Goal: Find specific page/section: Find specific page/section

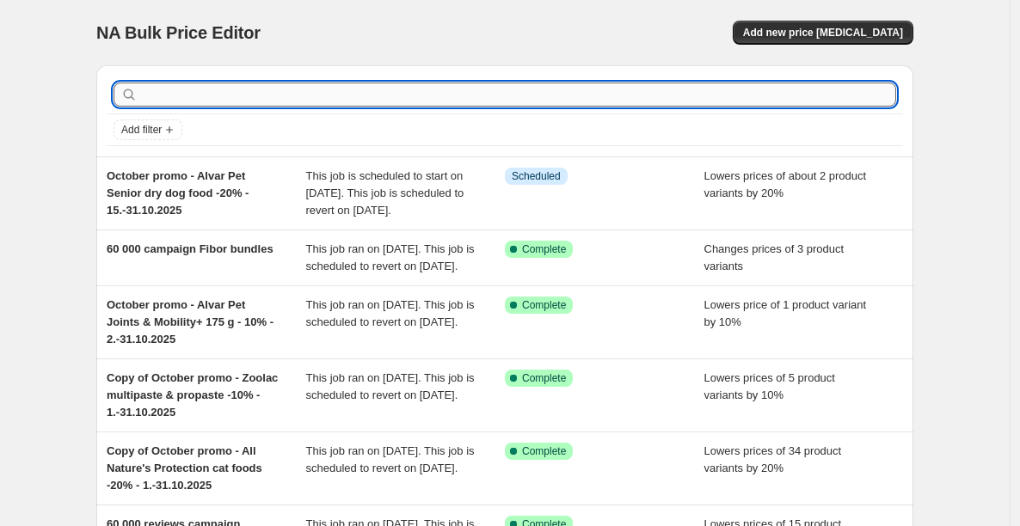
click at [360, 88] on input "text" at bounding box center [518, 95] width 755 height 24
type input "varas"
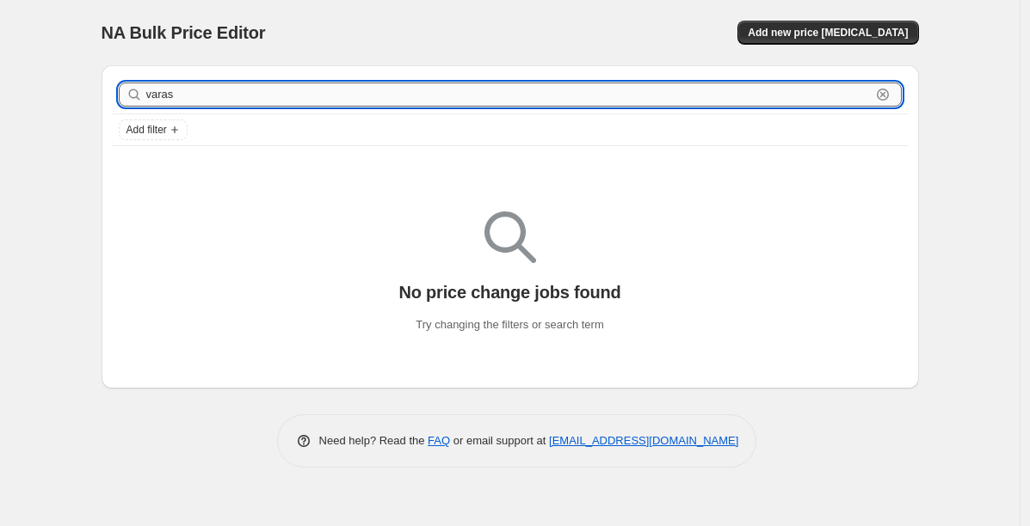
click at [244, 89] on input "varas" at bounding box center [508, 95] width 724 height 24
type input "varaston"
click at [180, 91] on input "varaston" at bounding box center [508, 95] width 724 height 24
type input "sii"
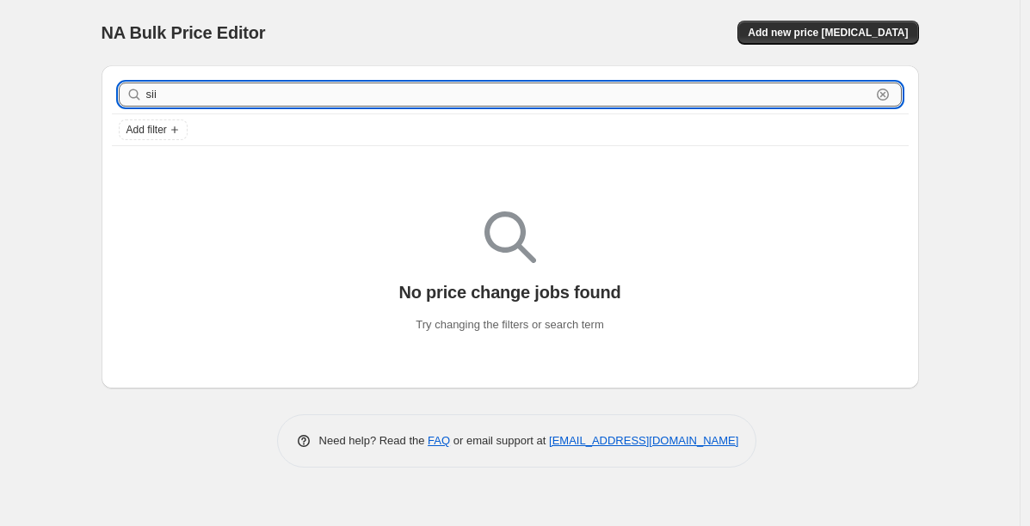
click at [157, 89] on input "sii" at bounding box center [508, 95] width 724 height 24
type input "pois"
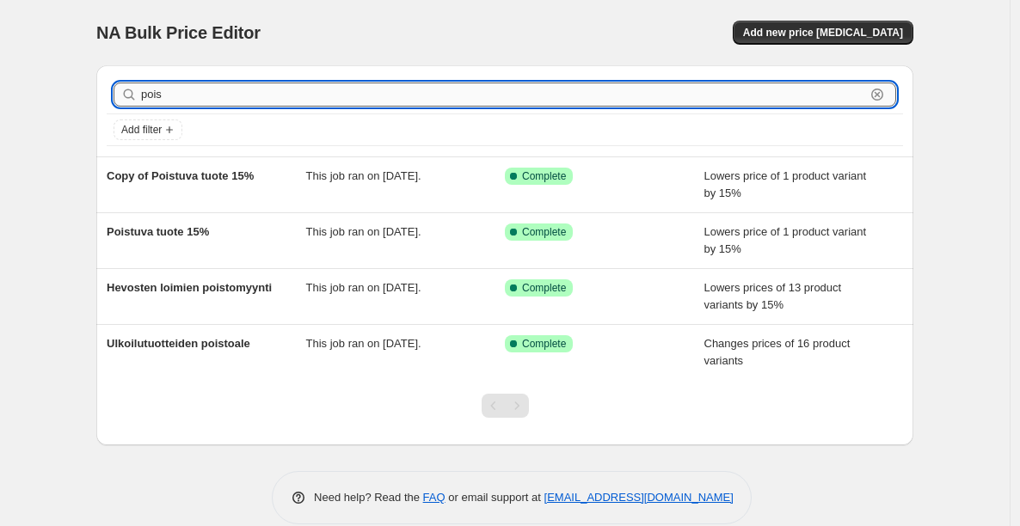
click at [188, 96] on input "pois" at bounding box center [503, 95] width 724 height 24
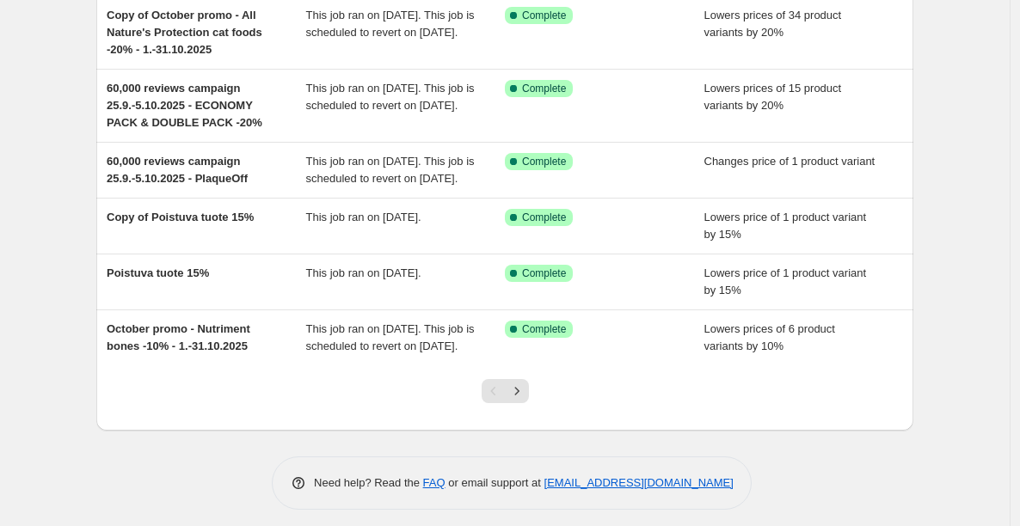
scroll to position [438, 0]
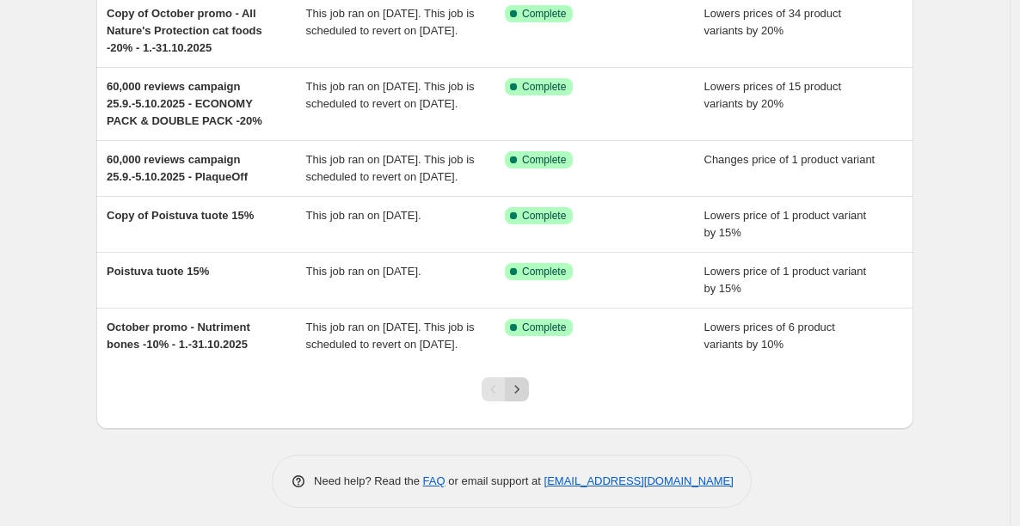
click at [515, 402] on button "Next" at bounding box center [517, 390] width 24 height 24
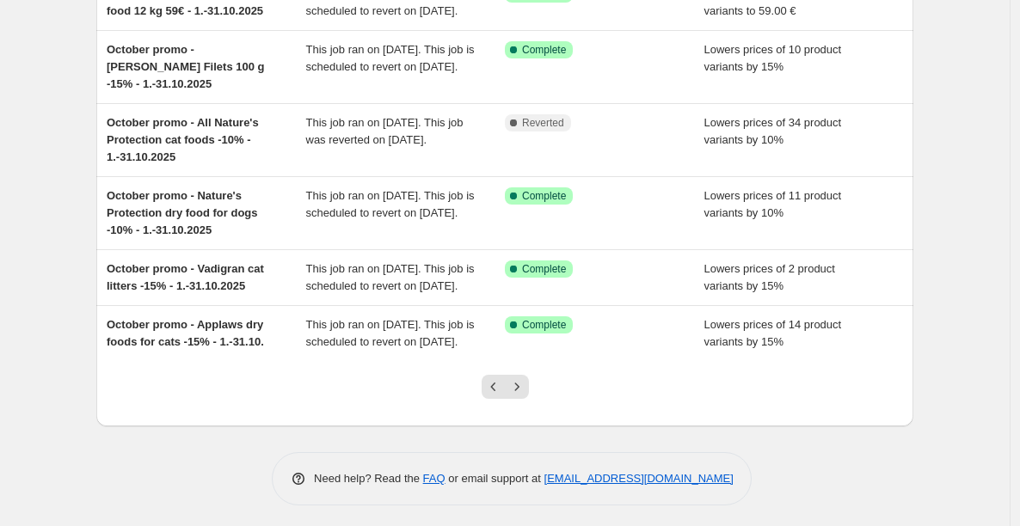
scroll to position [479, 0]
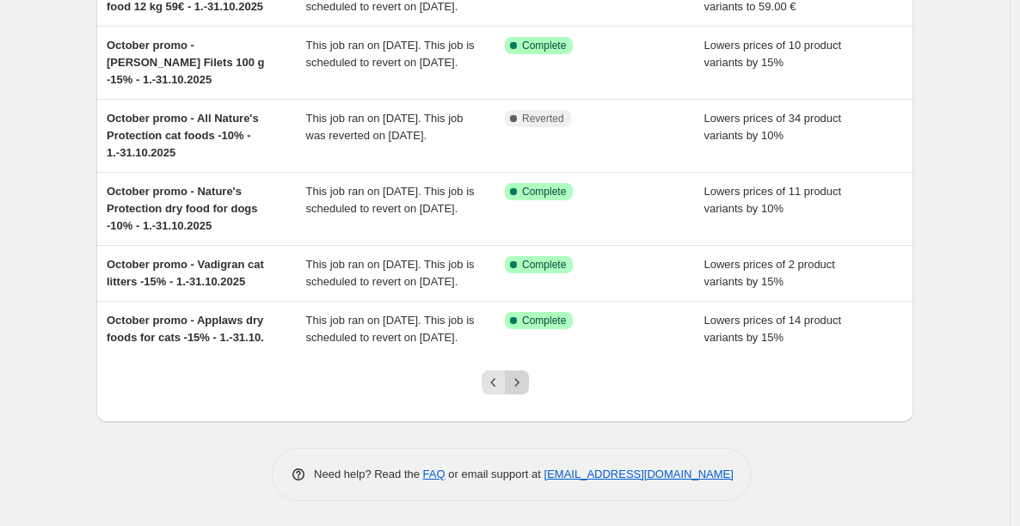
click at [520, 391] on icon "Next" at bounding box center [516, 382] width 17 height 17
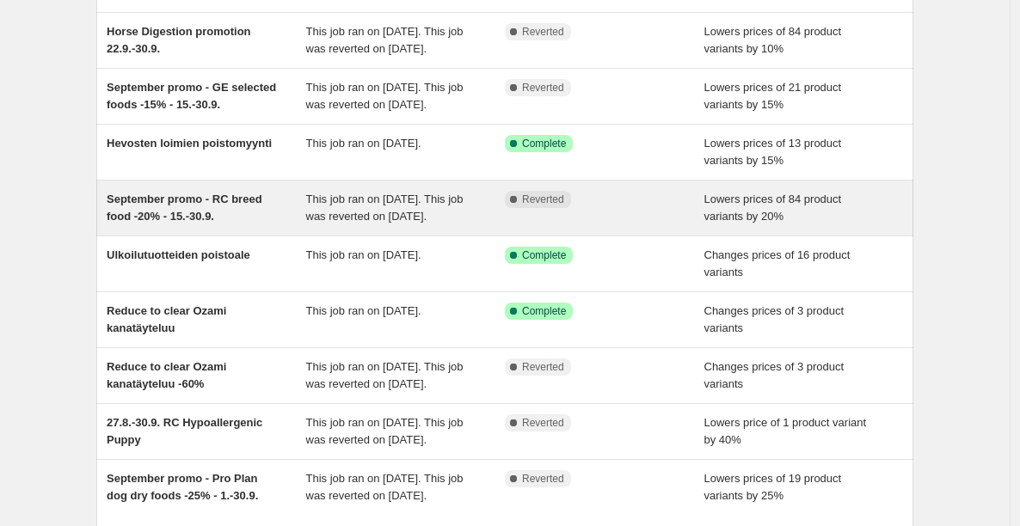
scroll to position [0, 0]
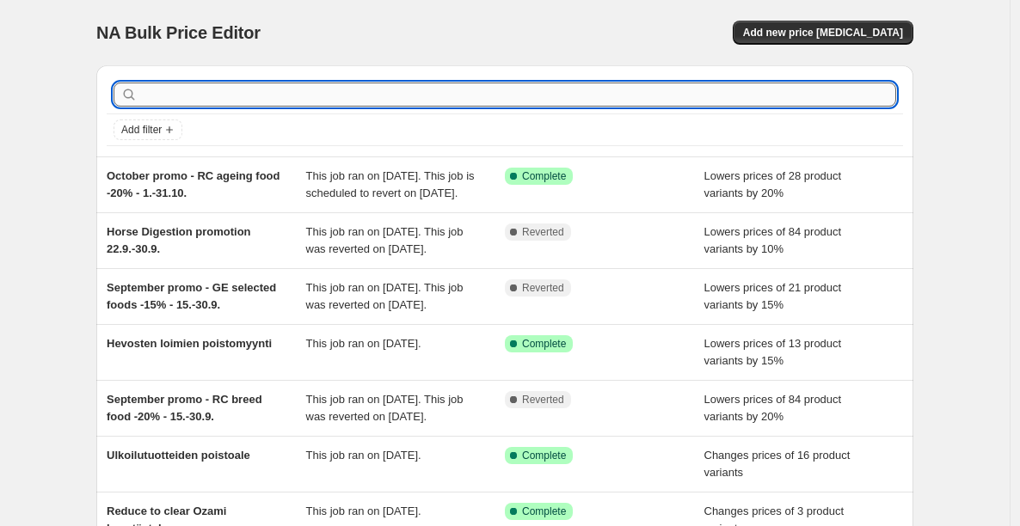
click at [286, 95] on input "text" at bounding box center [518, 95] width 755 height 24
type input "cle"
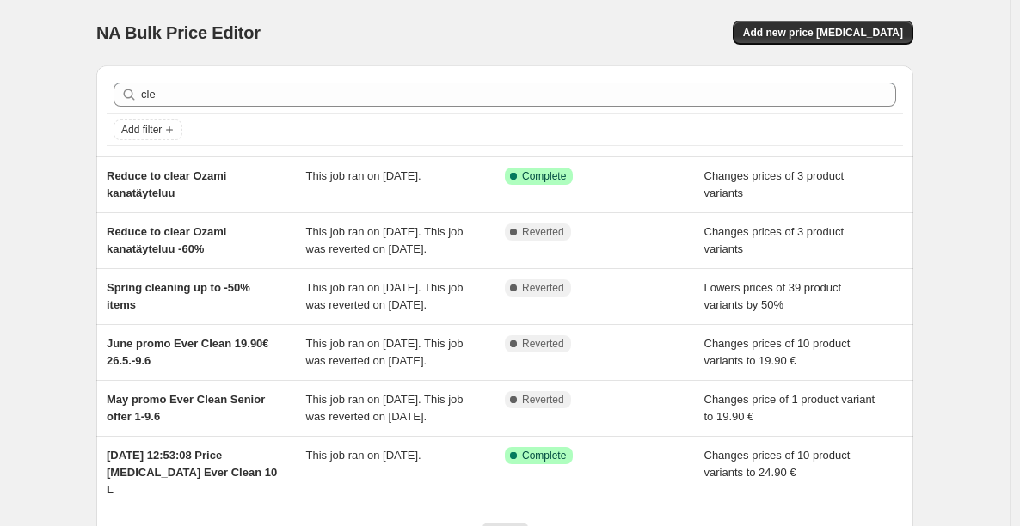
click at [200, 81] on div "cle Clear" at bounding box center [505, 95] width 797 height 38
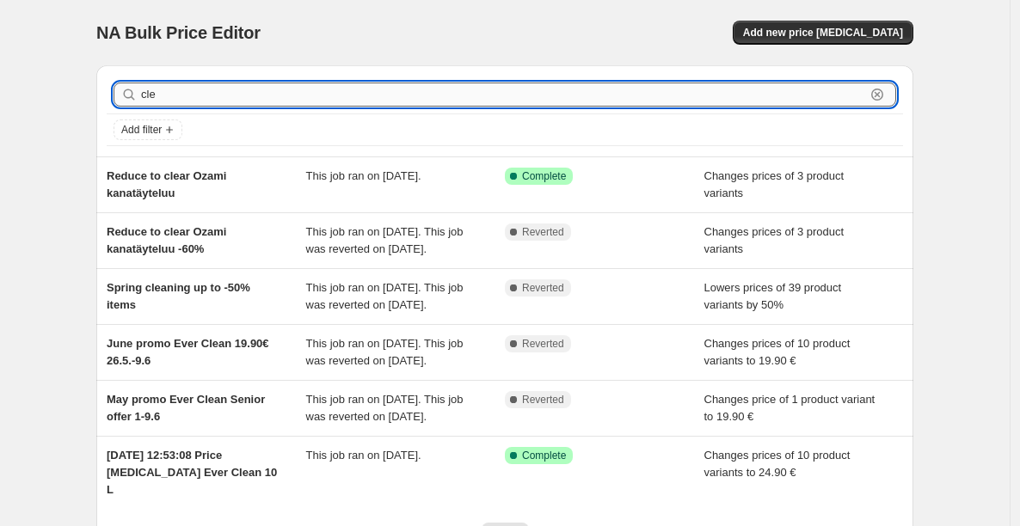
click at [200, 91] on input "cle" at bounding box center [503, 95] width 724 height 24
type input "clean"
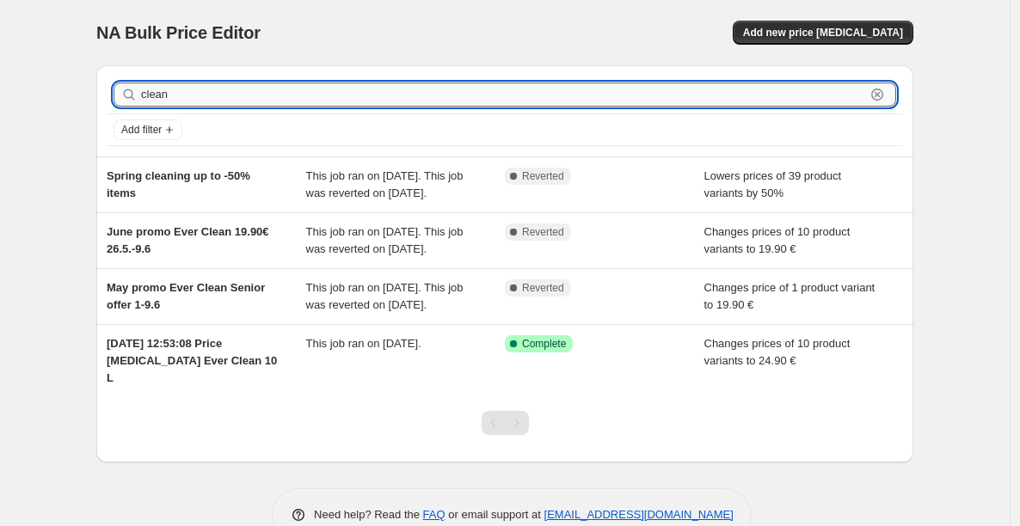
click at [220, 94] on input "clean" at bounding box center [503, 95] width 724 height 24
type input "pois"
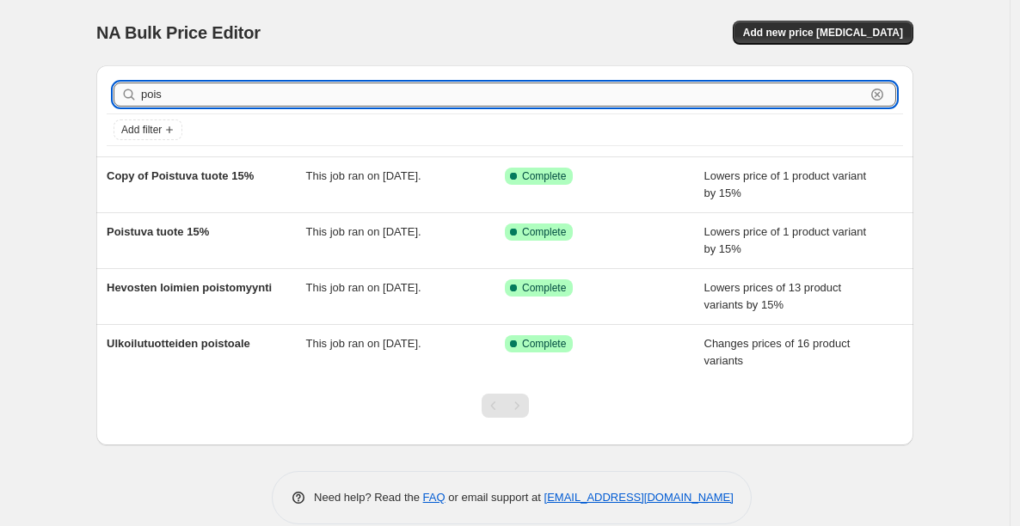
click at [202, 101] on input "pois" at bounding box center [503, 95] width 724 height 24
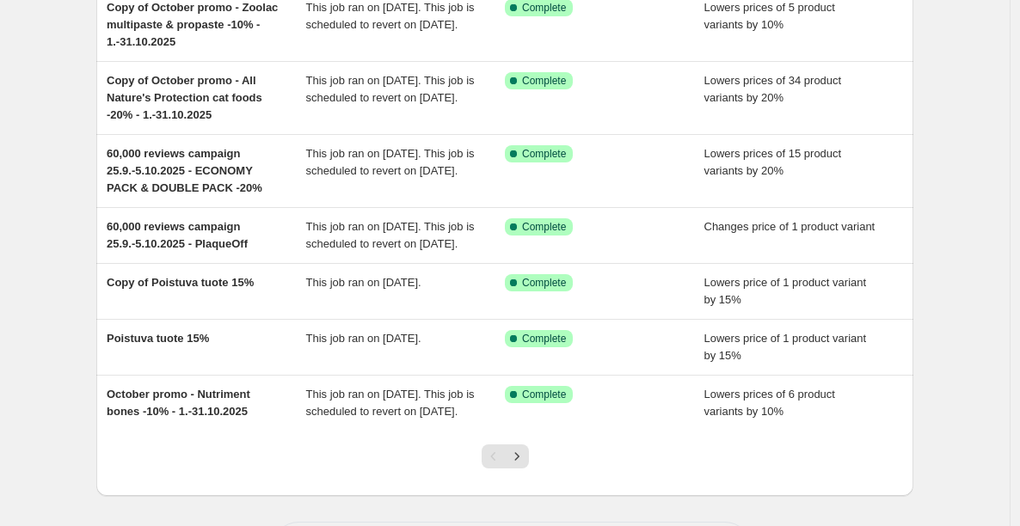
scroll to position [514, 0]
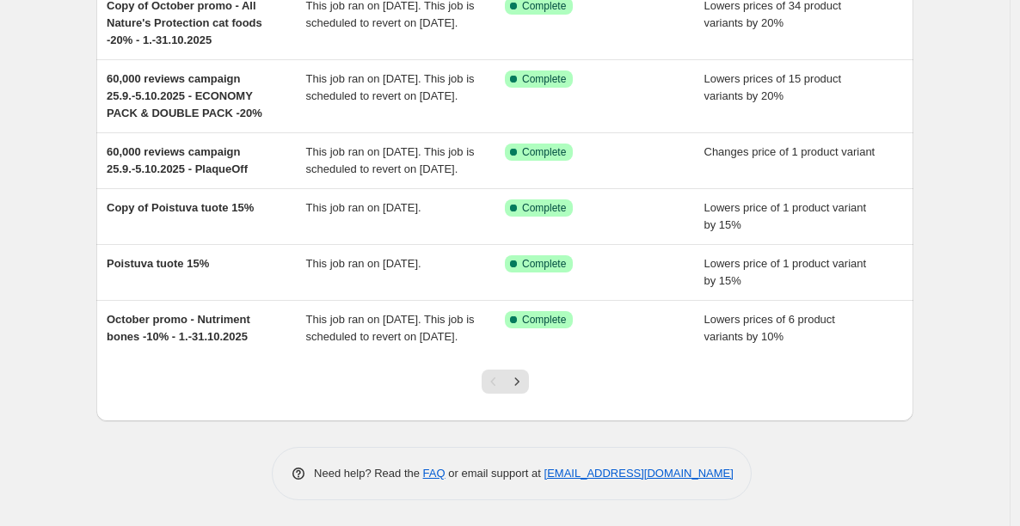
click at [495, 383] on div "Pagination" at bounding box center [494, 382] width 24 height 24
click at [518, 379] on icon "Next" at bounding box center [516, 381] width 17 height 17
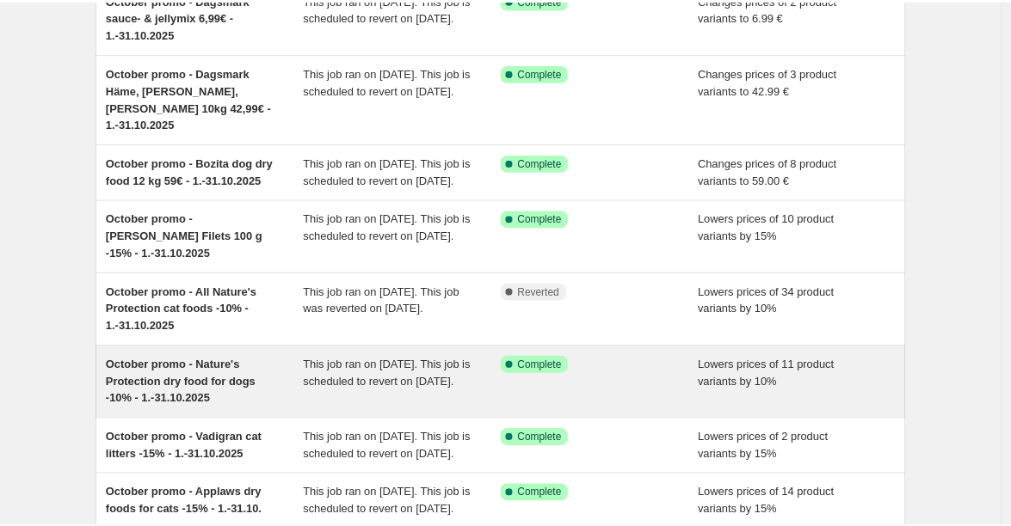
scroll to position [301, 0]
